Goal: Task Accomplishment & Management: Manage account settings

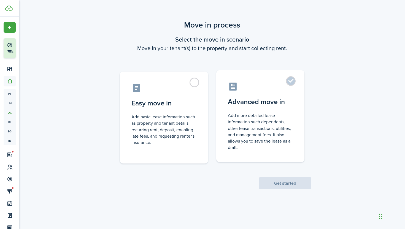
click at [265, 122] on control-radio-card-description "Add more detailed lease information such dependents, other lease transactions, …" at bounding box center [260, 131] width 65 height 38
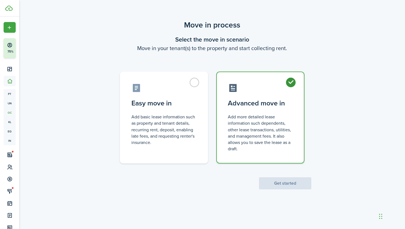
radio input "true"
click at [283, 182] on button "Get started" at bounding box center [285, 183] width 52 height 12
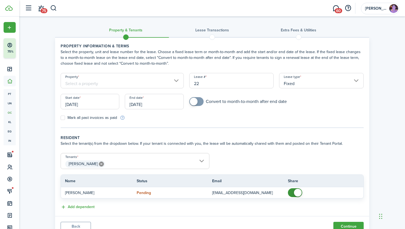
click at [175, 79] on input "Property" at bounding box center [122, 80] width 123 height 15
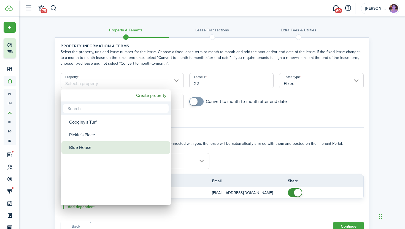
click at [126, 150] on div "Blue House" at bounding box center [118, 147] width 98 height 13
type input "Blue House"
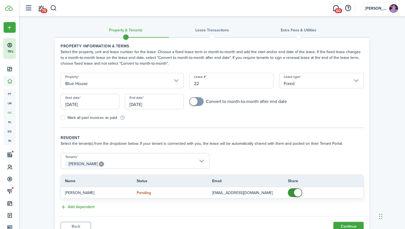
click at [303, 83] on input "Fixed" at bounding box center [321, 80] width 85 height 15
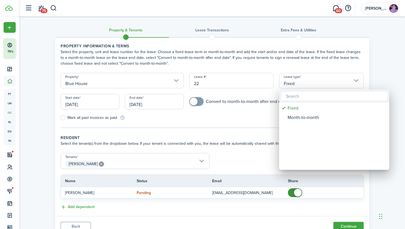
click at [303, 83] on div at bounding box center [202, 114] width 493 height 317
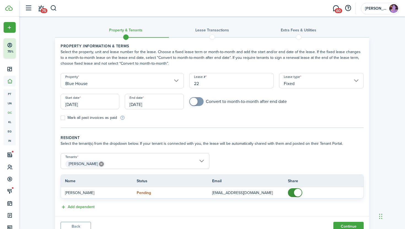
click at [316, 86] on input "Fixed" at bounding box center [321, 80] width 85 height 15
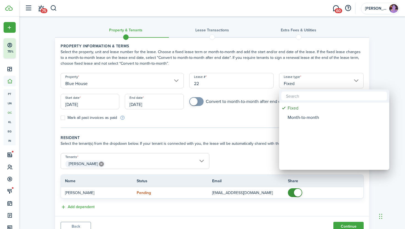
click at [316, 86] on div at bounding box center [202, 114] width 493 height 317
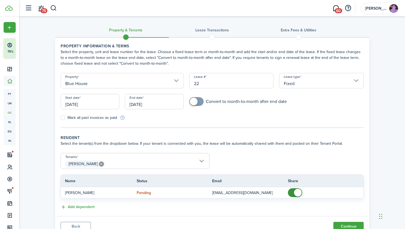
click at [95, 101] on input "[DATE]" at bounding box center [90, 101] width 59 height 15
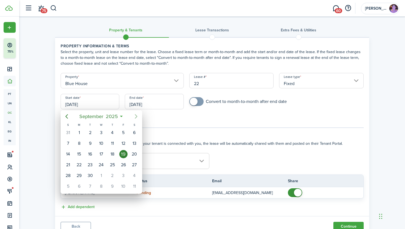
click at [136, 117] on icon "Next page" at bounding box center [136, 116] width 7 height 7
click at [102, 131] on div "1" at bounding box center [101, 133] width 8 height 8
type input "[DATE]"
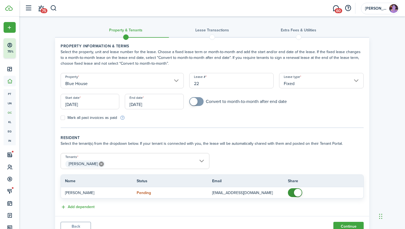
click at [151, 104] on input "[DATE]" at bounding box center [154, 101] width 59 height 15
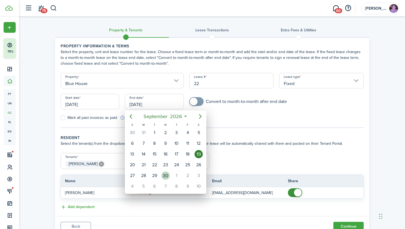
click at [165, 175] on div "30" at bounding box center [165, 176] width 8 height 8
type input "[DATE]"
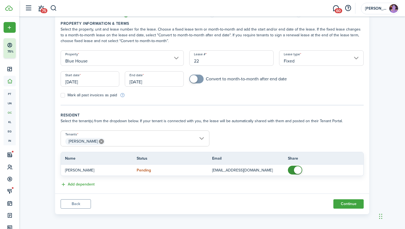
scroll to position [23, 0]
click at [340, 205] on button "Continue" at bounding box center [348, 203] width 30 height 9
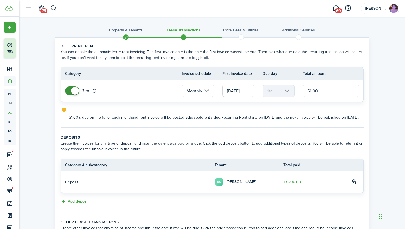
click at [206, 91] on input "Monthly" at bounding box center [198, 91] width 32 height 12
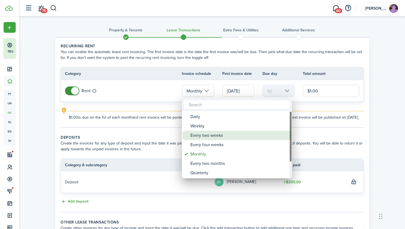
click at [209, 137] on div "Every two weeks" at bounding box center [239, 135] width 98 height 9
type input "Every two weeks"
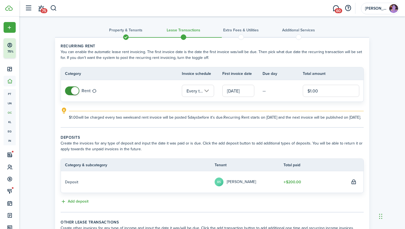
drag, startPoint x: 320, startPoint y: 92, endPoint x: 296, endPoint y: 94, distance: 23.7
click at [296, 94] on tr "Rent Every two weeks [DATE] — $1.00" at bounding box center [212, 90] width 302 height 21
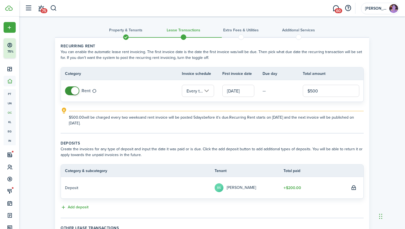
type input "$500.00"
click at [378, 11] on account-user-avatar "[PERSON_NAME]" at bounding box center [380, 9] width 39 height 12
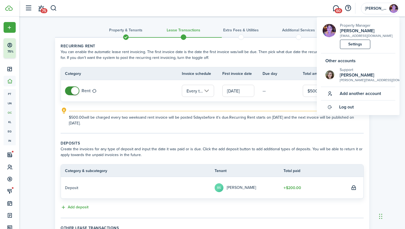
drag, startPoint x: 346, startPoint y: 75, endPoint x: 379, endPoint y: 121, distance: 56.9
click at [379, 121] on body "Create New Finish Account Setup 75% Dashboard Portfolio pt Properties un Units …" at bounding box center [202, 114] width 405 height 229
click at [353, 107] on span "Log out" at bounding box center [346, 107] width 15 height 5
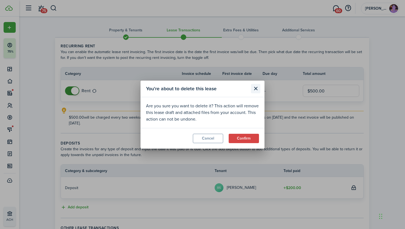
click at [256, 87] on button "Close modal" at bounding box center [255, 88] width 9 height 9
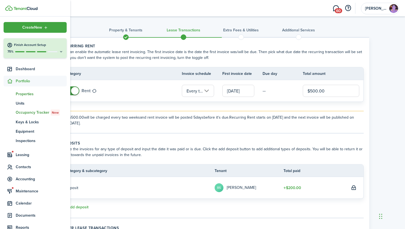
click at [27, 94] on span "Properties" at bounding box center [41, 94] width 51 height 6
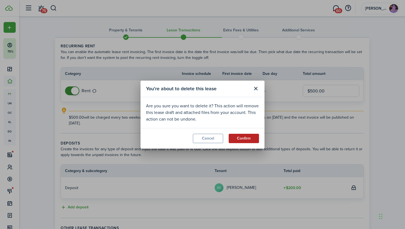
click at [252, 139] on button "Confirm" at bounding box center [244, 138] width 30 height 9
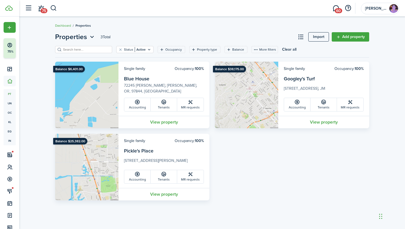
click at [153, 27] on breadcrumb "Dashboard Properties" at bounding box center [212, 23] width 314 height 13
click at [384, 9] on span "[PERSON_NAME]" at bounding box center [376, 9] width 22 height 4
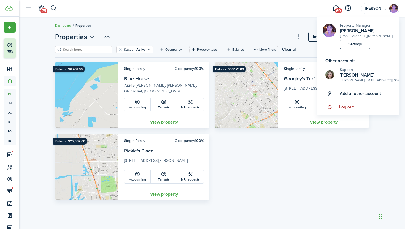
click at [349, 107] on span "Log out" at bounding box center [346, 107] width 15 height 5
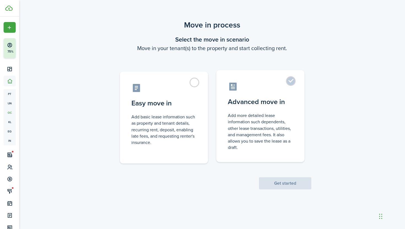
click at [266, 110] on label "Advanced move in Add more detailed lease information such dependents, other lea…" at bounding box center [260, 116] width 88 height 92
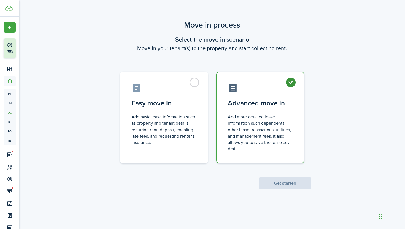
radio input "true"
click at [285, 186] on button "Get started" at bounding box center [285, 183] width 52 height 12
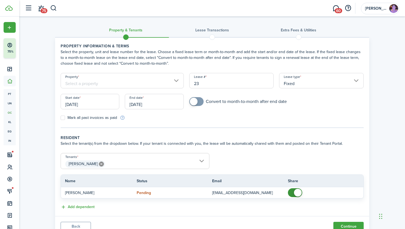
click at [140, 84] on input "Property" at bounding box center [122, 80] width 123 height 15
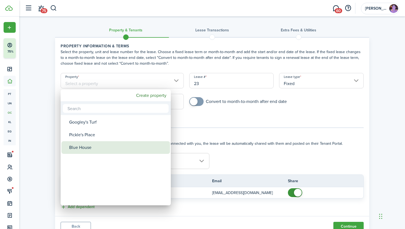
click at [119, 145] on div "Blue House" at bounding box center [118, 147] width 98 height 13
type input "Blue House"
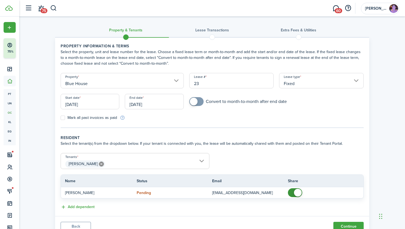
click at [109, 102] on input "[DATE]" at bounding box center [90, 101] width 59 height 15
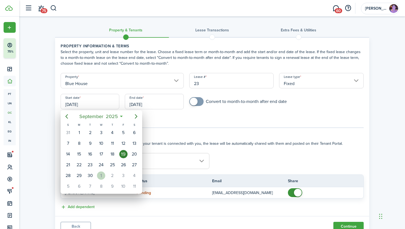
click at [100, 177] on div "1" at bounding box center [101, 176] width 8 height 8
type input "[DATE]"
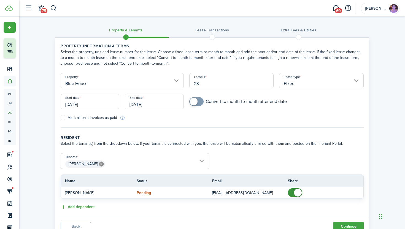
click at [157, 105] on input "[DATE]" at bounding box center [154, 101] width 59 height 15
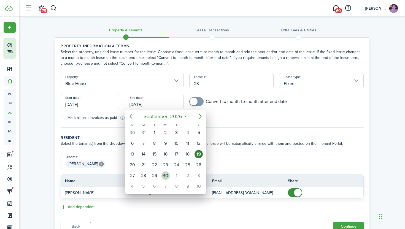
click at [167, 177] on div "30" at bounding box center [165, 176] width 8 height 8
type input "[DATE]"
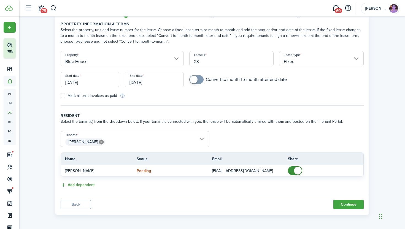
scroll to position [23, 0]
click at [350, 207] on button "Continue" at bounding box center [348, 203] width 30 height 9
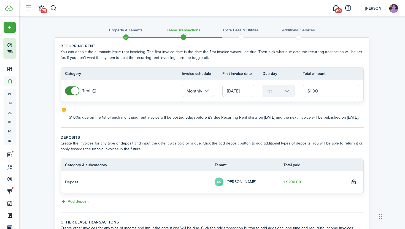
click at [207, 91] on input "Monthly" at bounding box center [198, 91] width 32 height 12
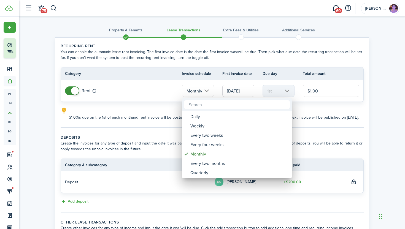
click at [147, 92] on div at bounding box center [202, 114] width 493 height 317
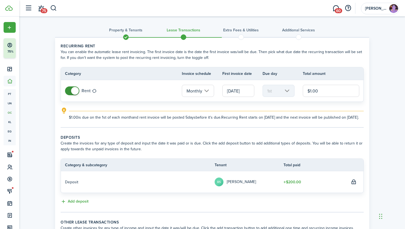
click at [206, 90] on input "Monthly" at bounding box center [198, 91] width 32 height 12
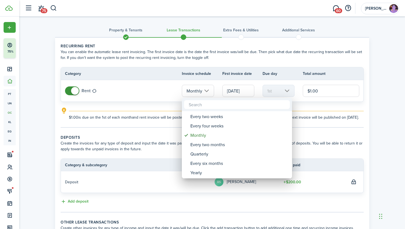
click at [137, 96] on div at bounding box center [202, 114] width 493 height 317
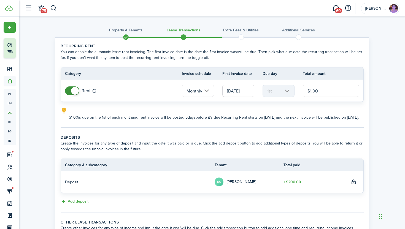
click at [206, 93] on input "Monthly" at bounding box center [198, 91] width 32 height 12
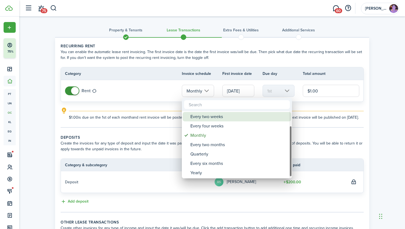
click at [220, 118] on div "Every two weeks" at bounding box center [239, 116] width 98 height 9
type input "Every two weeks"
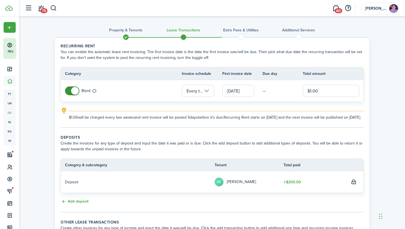
drag, startPoint x: 327, startPoint y: 90, endPoint x: 270, endPoint y: 88, distance: 56.2
click at [270, 88] on tr "Rent Every two weeks [DATE] — $1.00" at bounding box center [212, 90] width 302 height 21
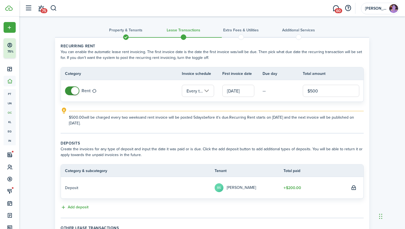
type input "$500.00"
click at [237, 130] on tc-wizard-step "Recurring rent You can enable the automatic lease rent invoicing. The first inv…" at bounding box center [212, 88] width 303 height 90
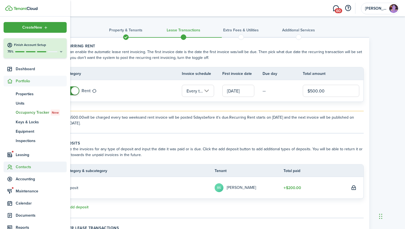
click at [31, 164] on span "Contacts" at bounding box center [41, 167] width 51 height 6
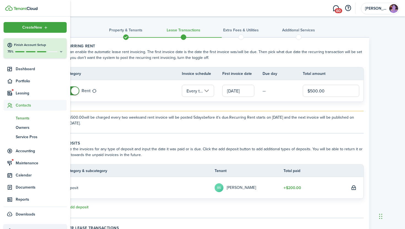
click at [24, 119] on span "Tenants" at bounding box center [41, 118] width 51 height 6
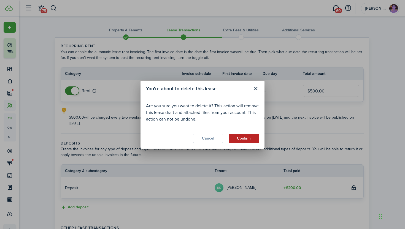
click at [244, 135] on button "Confirm" at bounding box center [244, 138] width 30 height 9
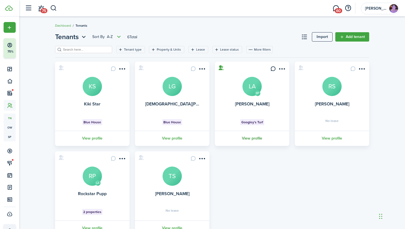
click at [258, 137] on link "View profile" at bounding box center [252, 138] width 76 height 15
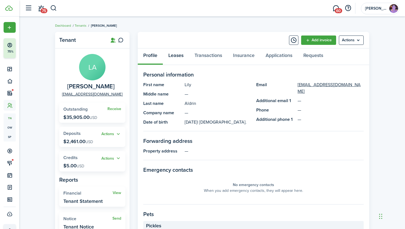
click at [175, 57] on link "Leases" at bounding box center [176, 56] width 26 height 17
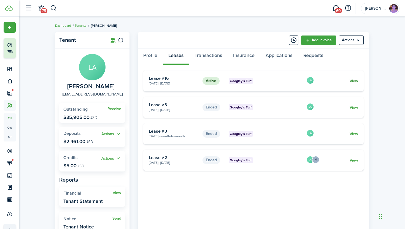
click at [353, 80] on link "View" at bounding box center [354, 81] width 9 height 6
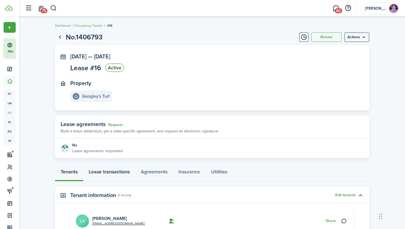
click at [121, 173] on link "Lease transactions" at bounding box center [109, 173] width 52 height 17
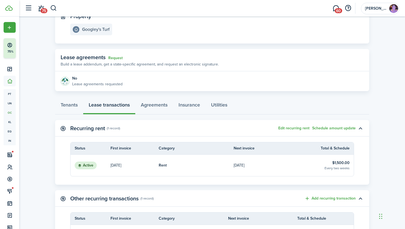
scroll to position [68, 0]
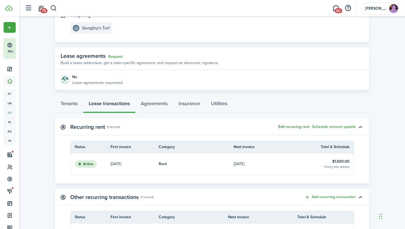
click at [296, 126] on button "Edit recurring rent" at bounding box center [293, 127] width 31 height 4
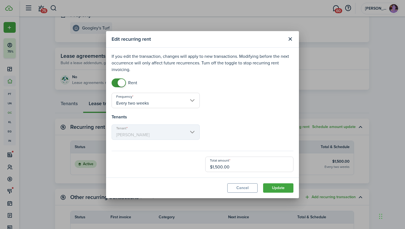
click at [192, 99] on input "Every two weeks" at bounding box center [156, 100] width 88 height 15
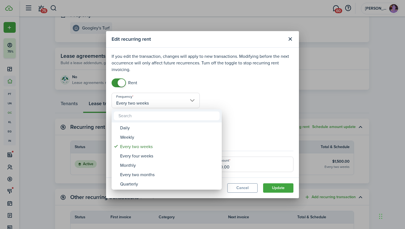
click at [218, 86] on div at bounding box center [202, 114] width 493 height 317
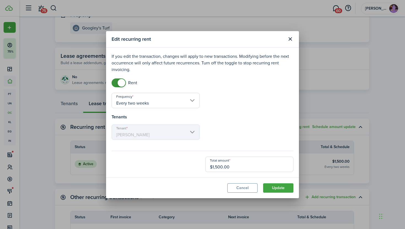
click at [180, 104] on input "Every two weeks" at bounding box center [156, 100] width 88 height 15
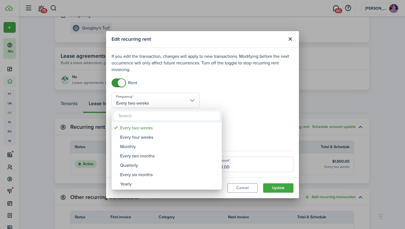
click at [223, 102] on div at bounding box center [202, 114] width 493 height 317
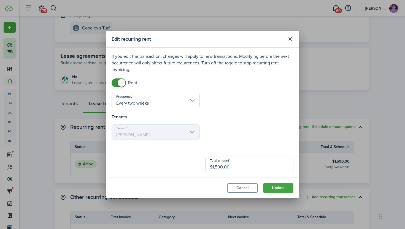
drag, startPoint x: 235, startPoint y: 167, endPoint x: 190, endPoint y: 166, distance: 44.6
click at [190, 166] on div "Total amount $1,500.00" at bounding box center [202, 164] width 187 height 15
drag, startPoint x: 279, startPoint y: 189, endPoint x: 251, endPoint y: 163, distance: 38.2
click at [251, 163] on section "Edit recurring rent If you edit the transaction, changes will apply to new tran…" at bounding box center [202, 114] width 193 height 167
drag, startPoint x: 235, startPoint y: 169, endPoint x: 207, endPoint y: 168, distance: 28.4
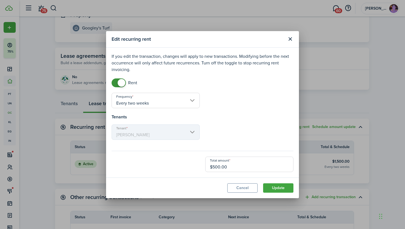
click at [206, 168] on input "$500.00" at bounding box center [249, 164] width 88 height 15
type input "$750.00"
click at [279, 188] on button "Update" at bounding box center [278, 187] width 30 height 9
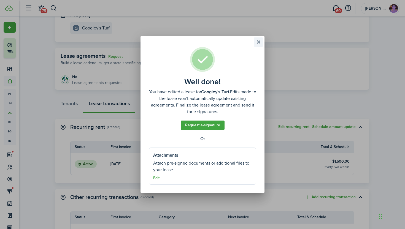
click at [258, 42] on button "Close modal" at bounding box center [258, 41] width 9 height 9
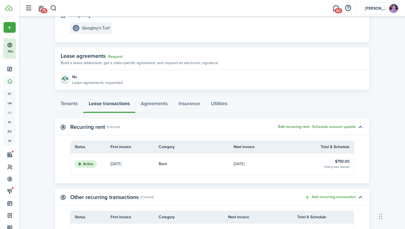
click at [294, 128] on button "Edit recurring rent" at bounding box center [293, 127] width 31 height 4
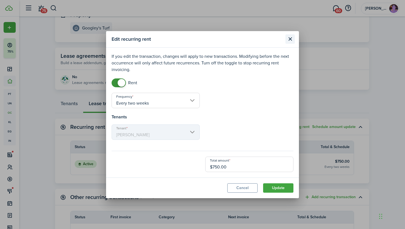
click at [291, 38] on button "Close modal" at bounding box center [289, 38] width 9 height 9
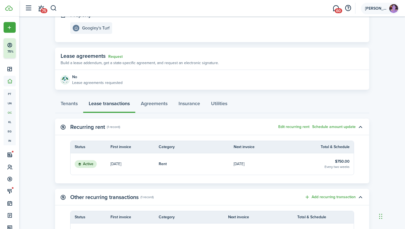
click at [386, 11] on account-user-avatar "[PERSON_NAME]" at bounding box center [380, 9] width 39 height 12
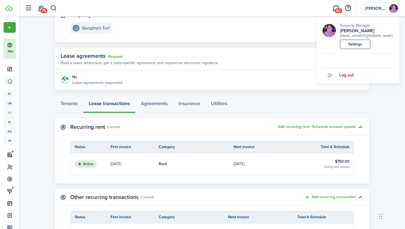
click at [361, 75] on link "Log out" at bounding box center [358, 75] width 74 height 13
